Goal: Task Accomplishment & Management: Manage account settings

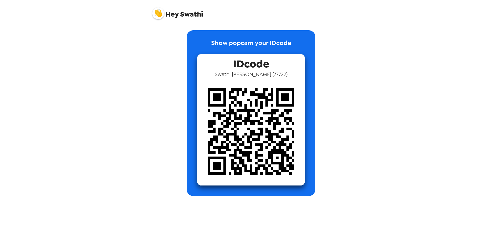
click at [159, 16] on img at bounding box center [158, 13] width 12 height 12
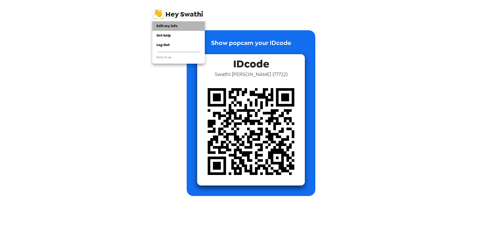
click at [162, 26] on span "Edit my info" at bounding box center [167, 26] width 21 height 4
